Goal: Navigation & Orientation: Find specific page/section

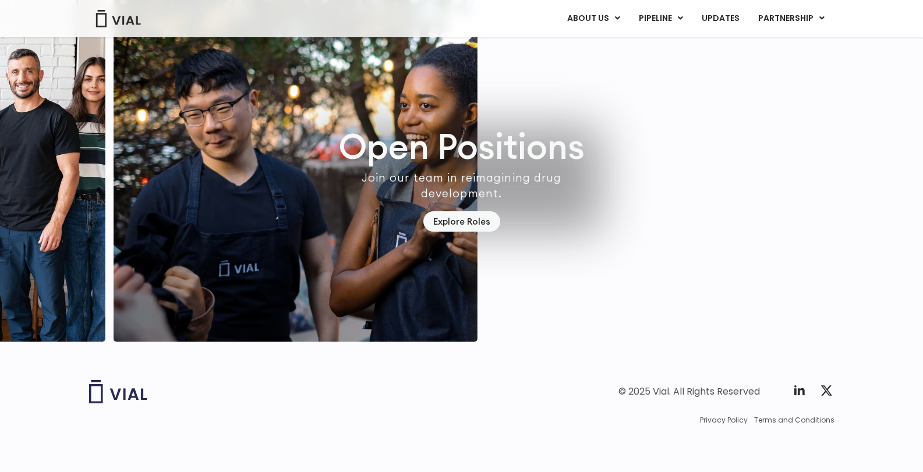
scroll to position [3359, 0]
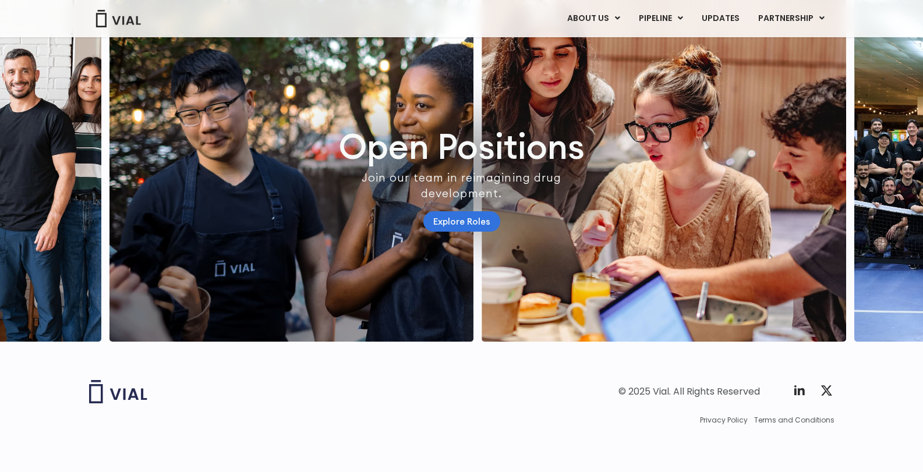
click at [479, 211] on link "Explore Roles" at bounding box center [461, 221] width 77 height 20
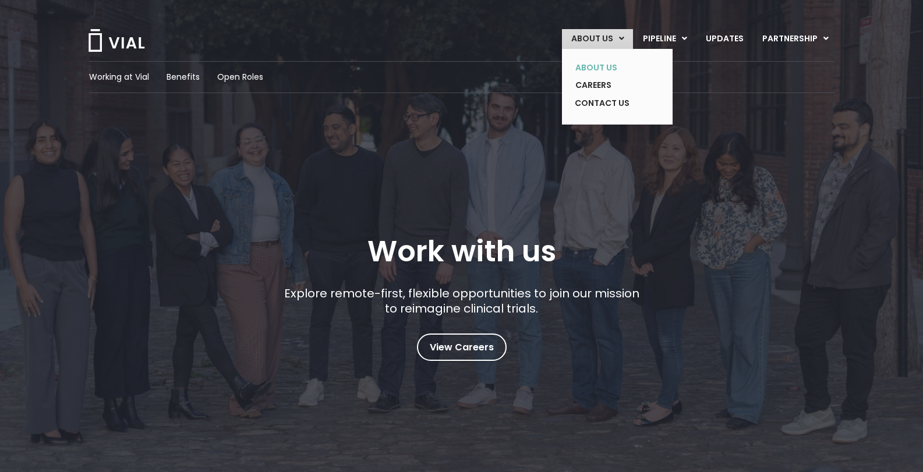
click at [594, 66] on link "ABOUT US" at bounding box center [608, 68] width 85 height 18
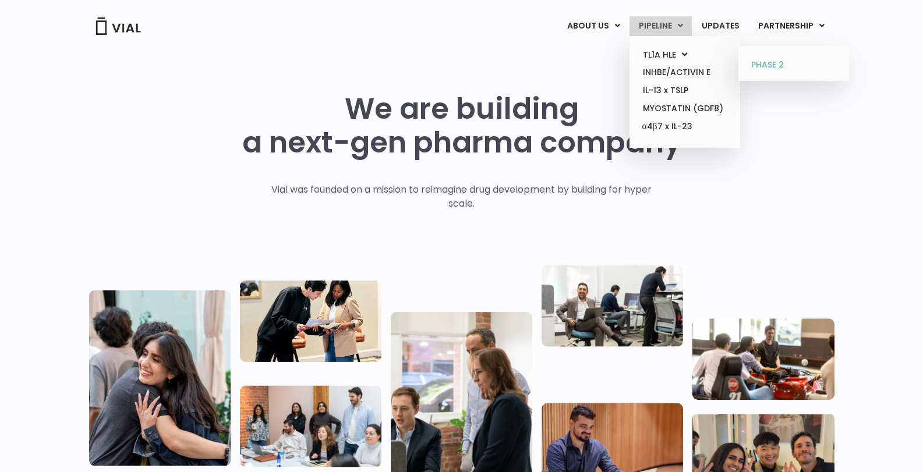
click at [773, 61] on link "PHASE 2" at bounding box center [793, 65] width 102 height 19
